Goal: Transaction & Acquisition: Book appointment/travel/reservation

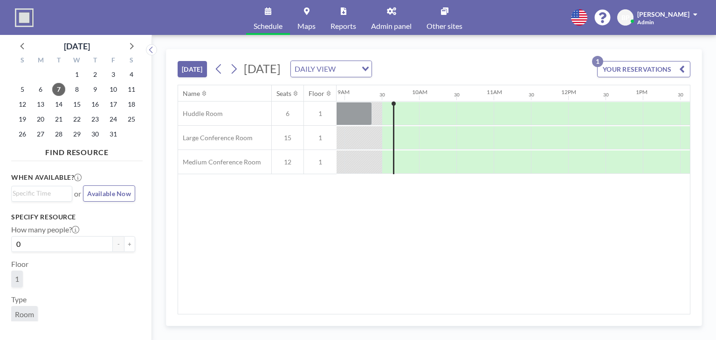
scroll to position [0, 671]
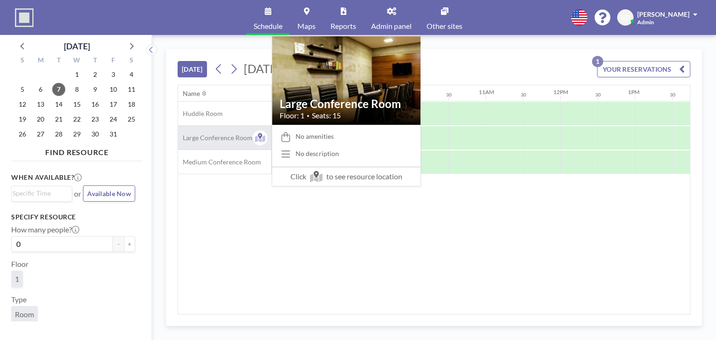
click at [218, 139] on span "Large Conference Room" at bounding box center [215, 138] width 75 height 8
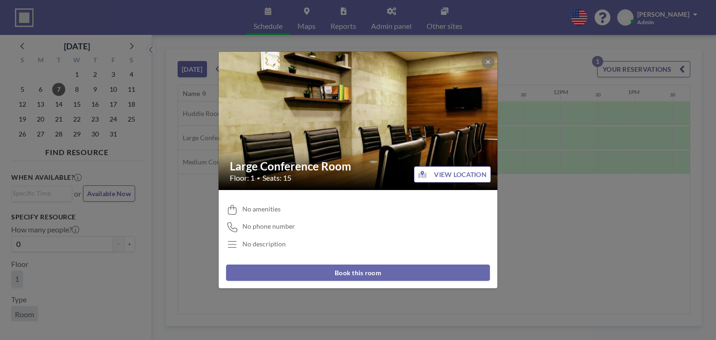
click at [403, 272] on button "Book this room" at bounding box center [358, 273] width 264 height 16
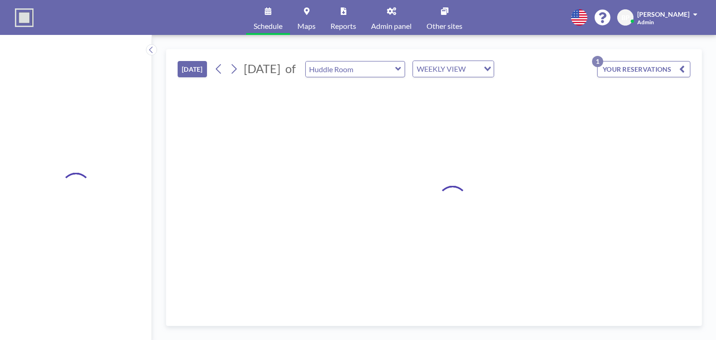
type input "Large Conference Room"
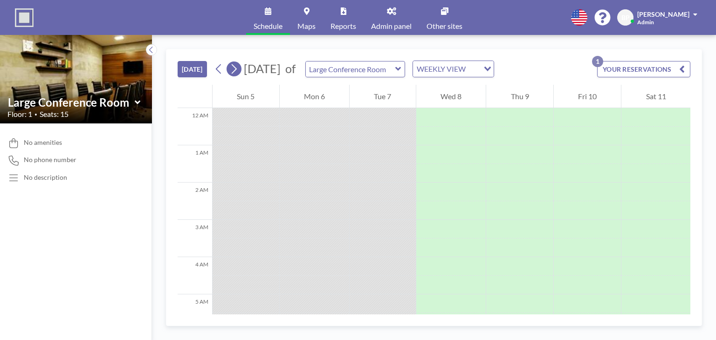
click at [234, 68] on icon at bounding box center [233, 69] width 9 height 14
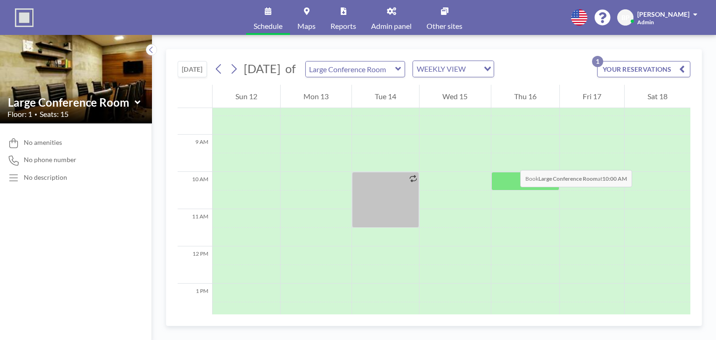
scroll to position [326, 0]
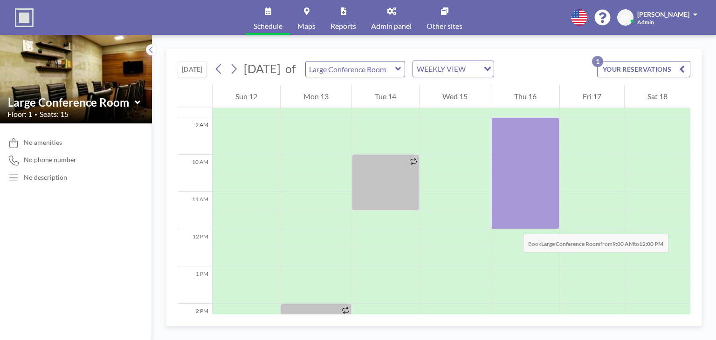
drag, startPoint x: 516, startPoint y: 123, endPoint x: 513, endPoint y: 225, distance: 102.1
click at [513, 225] on div at bounding box center [525, 173] width 68 height 112
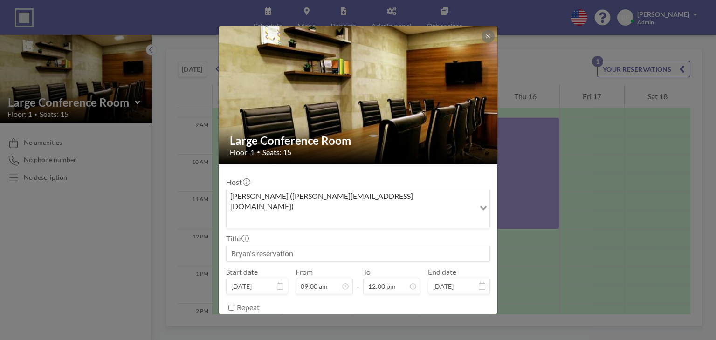
click at [358, 246] on input at bounding box center [357, 254] width 263 height 16
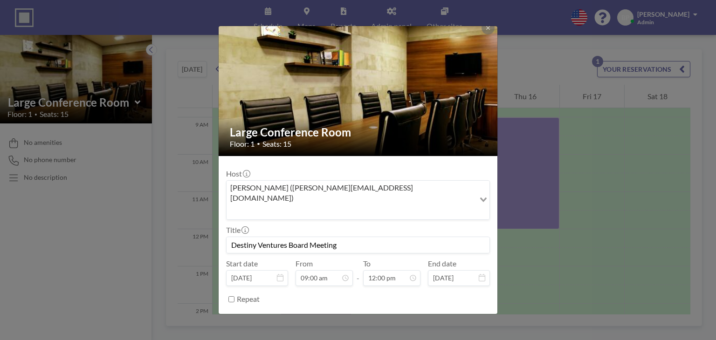
type input "Destiny Ventures Board Meeting"
click at [453, 315] on button "BOOK NOW" at bounding box center [466, 323] width 47 height 16
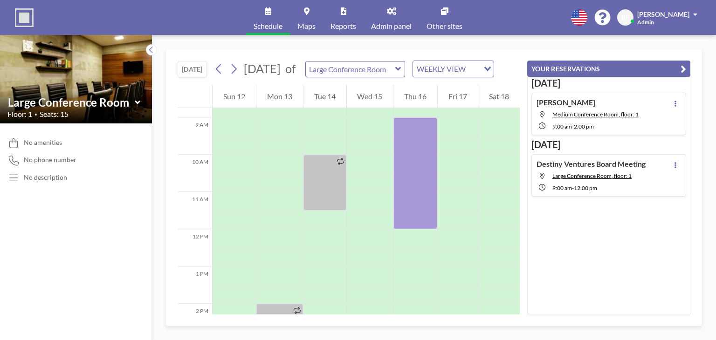
click at [270, 27] on span "Schedule" at bounding box center [267, 25] width 29 height 7
click at [388, 19] on link "Admin panel" at bounding box center [390, 17] width 55 height 35
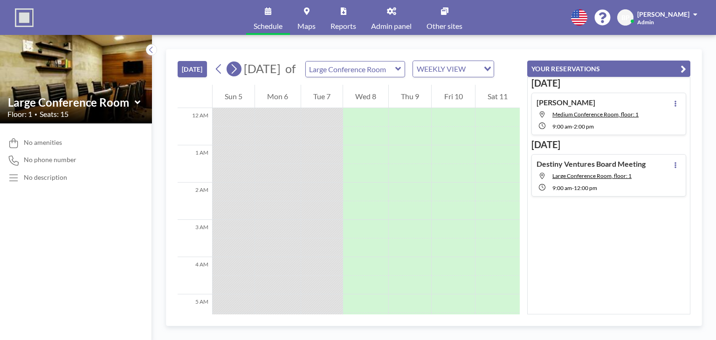
click at [237, 74] on icon at bounding box center [234, 69] width 5 height 10
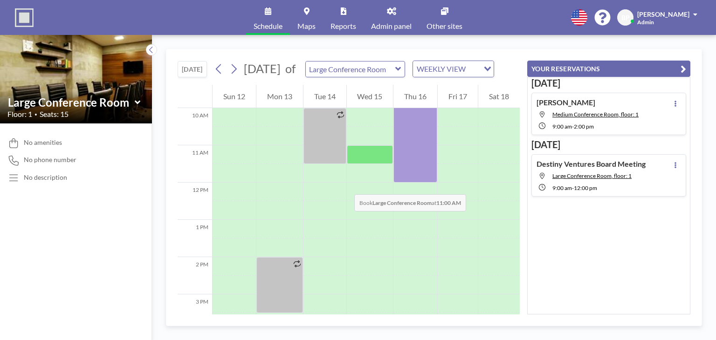
scroll to position [326, 0]
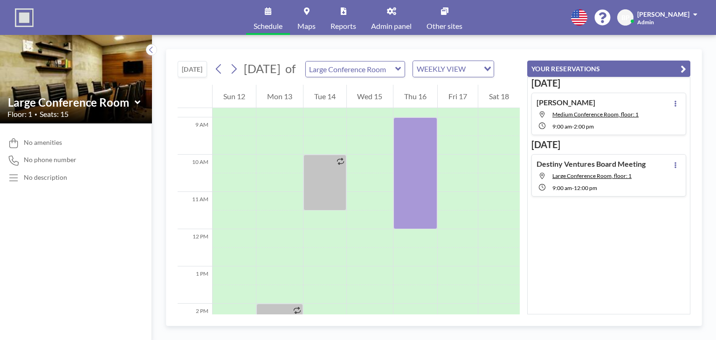
click at [217, 77] on div "October 2025 of Large Conference Room WEEKLY VIEW Loading..." at bounding box center [353, 69] width 283 height 17
click at [219, 74] on icon at bounding box center [218, 69] width 5 height 10
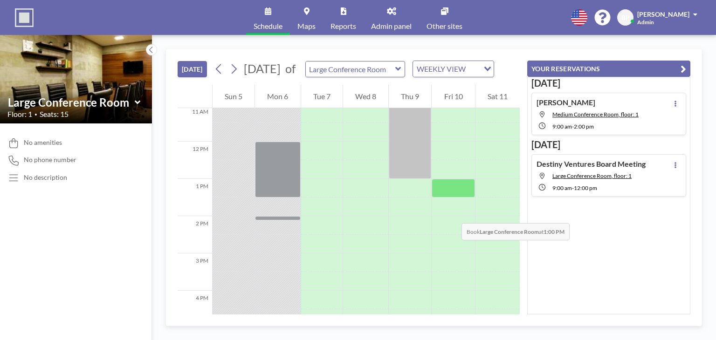
scroll to position [419, 0]
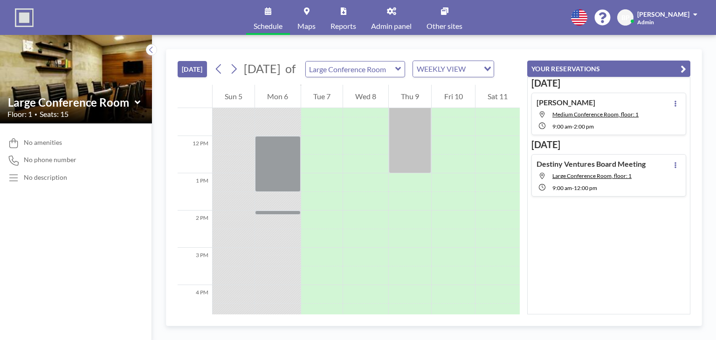
click at [391, 23] on span "Admin panel" at bounding box center [391, 25] width 41 height 7
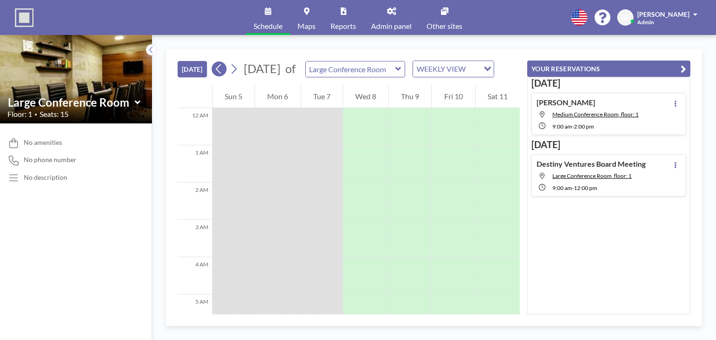
click at [223, 76] on icon at bounding box center [218, 69] width 9 height 14
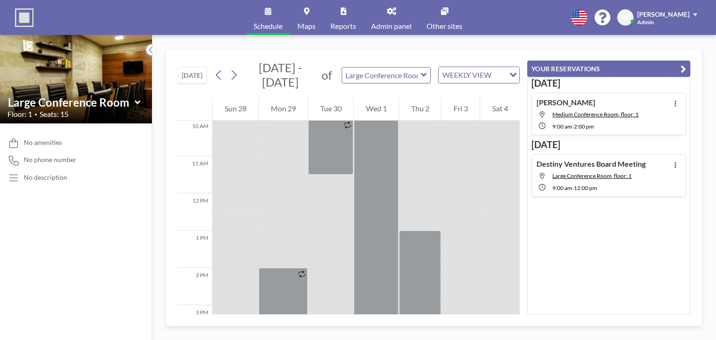
scroll to position [373, 0]
click at [220, 79] on icon at bounding box center [218, 75] width 9 height 14
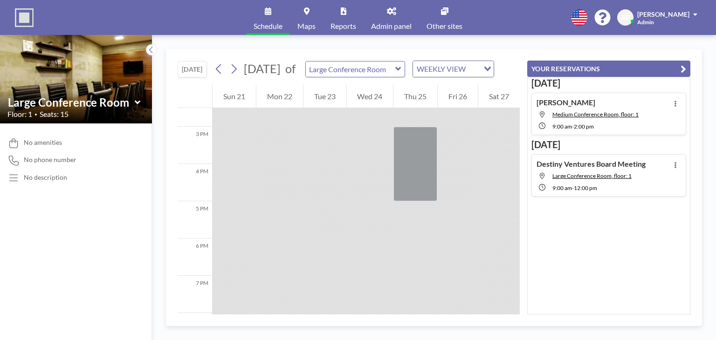
scroll to position [419, 0]
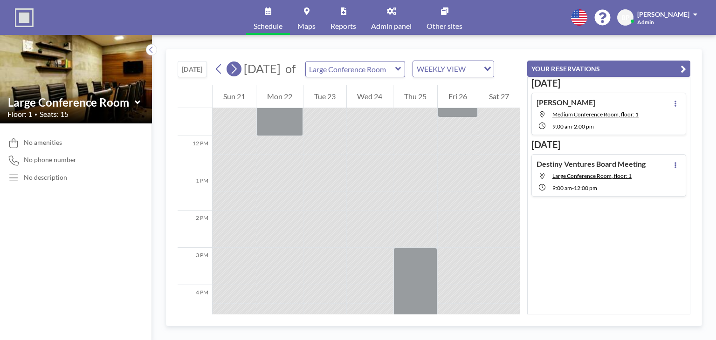
click at [237, 74] on icon at bounding box center [234, 69] width 5 height 10
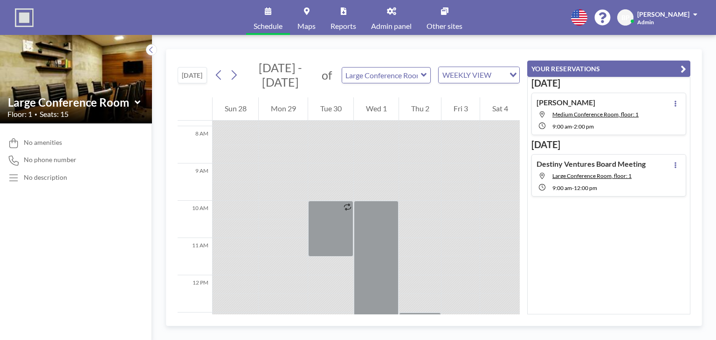
scroll to position [466, 0]
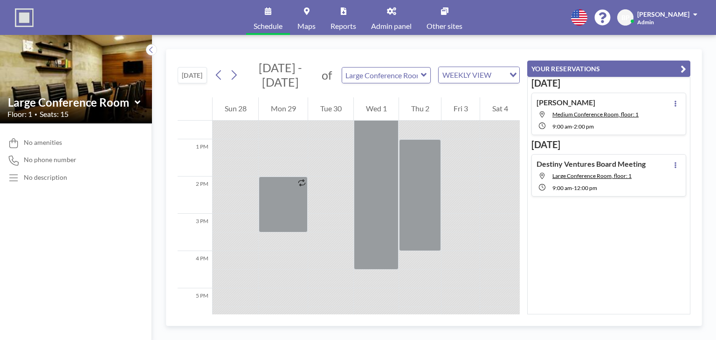
click at [242, 80] on span "[DATE] - [DATE] [DATE] S M T W T F S 31 1 2 3 4 5 6 7 8 9 10 11 12 13 14 15 16 …" at bounding box center [280, 75] width 78 height 29
click at [238, 79] on icon at bounding box center [233, 75] width 9 height 14
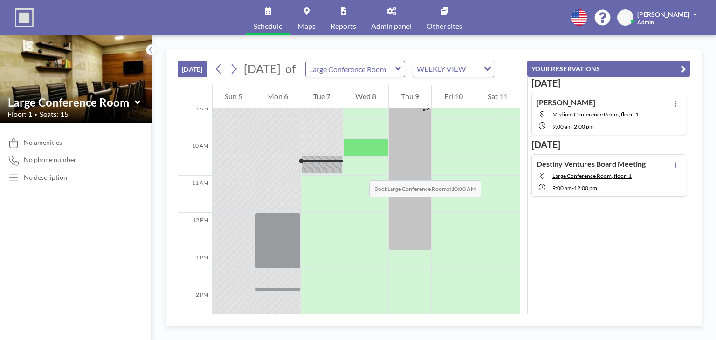
scroll to position [326, 0]
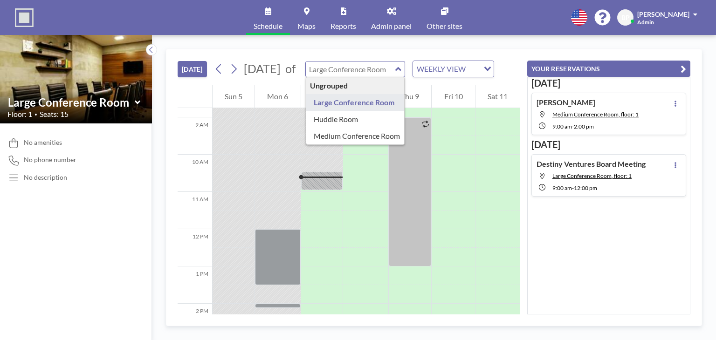
click at [374, 68] on input "text" at bounding box center [350, 69] width 89 height 15
type input "Huddle Room"
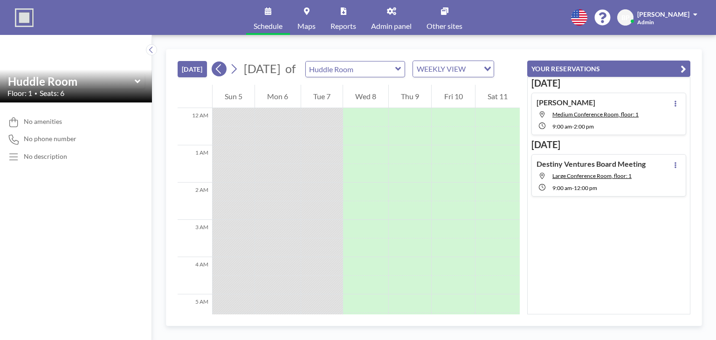
click at [219, 74] on icon at bounding box center [218, 69] width 5 height 10
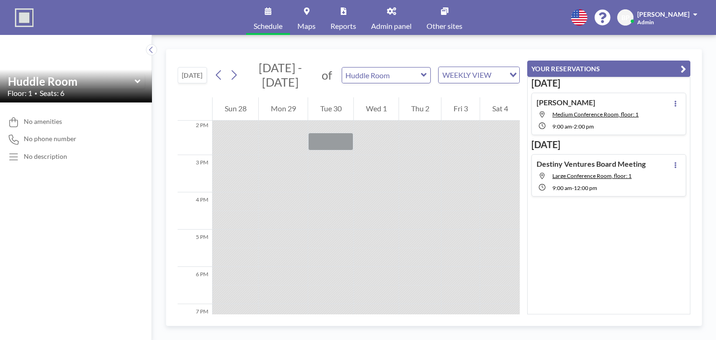
scroll to position [652, 0]
click at [239, 74] on button at bounding box center [233, 75] width 15 height 15
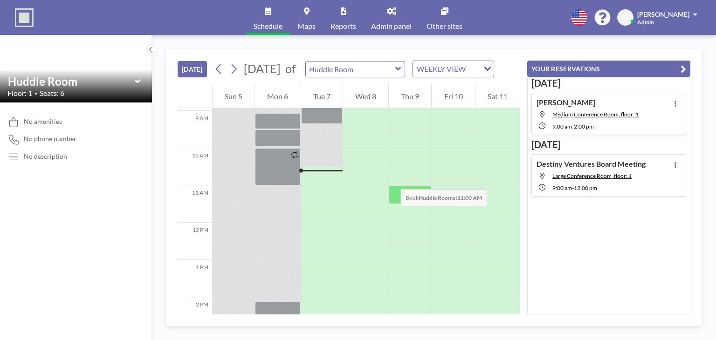
scroll to position [280, 0]
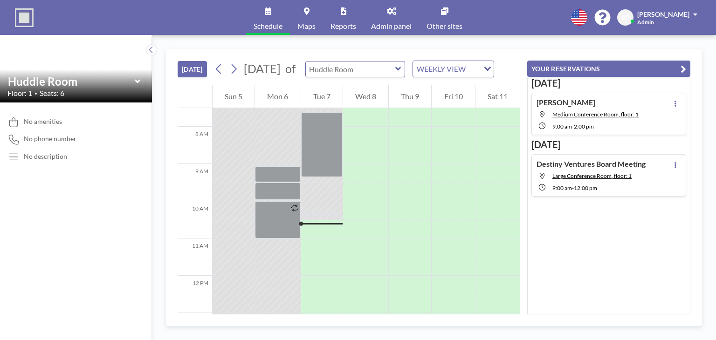
click at [354, 73] on input "text" at bounding box center [350, 69] width 89 height 15
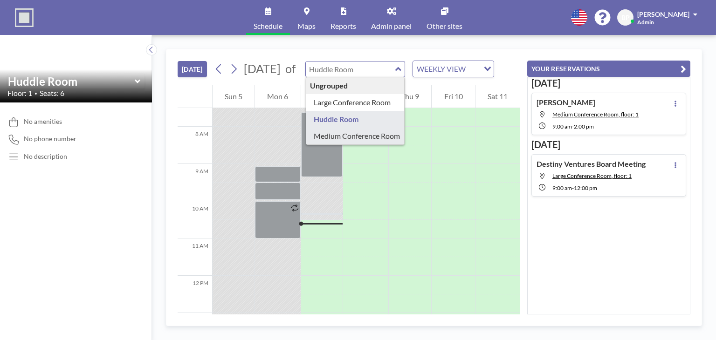
type input "Medium Conference Room"
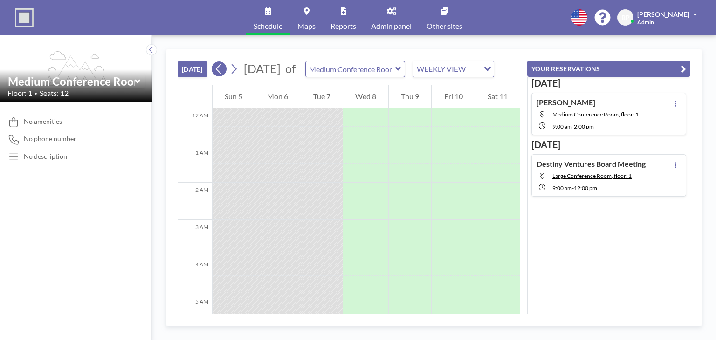
click at [223, 74] on icon at bounding box center [218, 69] width 9 height 14
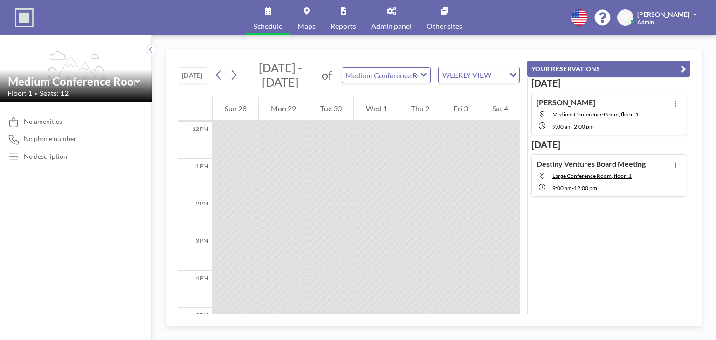
scroll to position [425, 0]
click at [239, 70] on button at bounding box center [233, 75] width 15 height 15
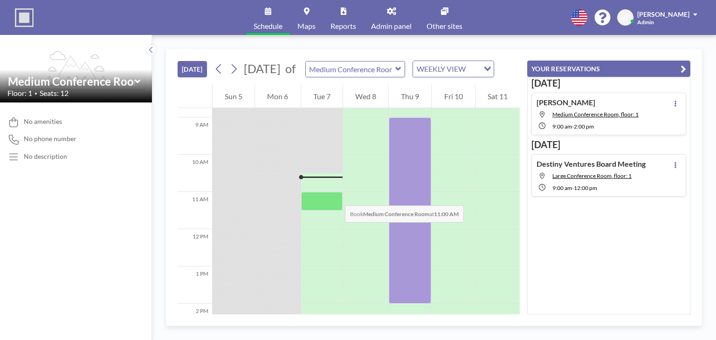
scroll to position [326, 0]
click at [202, 73] on button "[DATE]" at bounding box center [192, 69] width 29 height 16
click at [384, 27] on span "Admin panel" at bounding box center [391, 25] width 41 height 7
